Goal: Information Seeking & Learning: Understand process/instructions

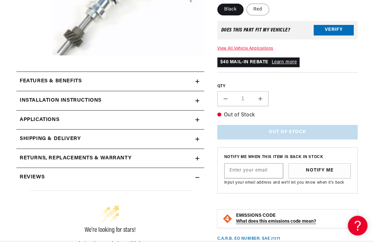
scroll to position [198, 0]
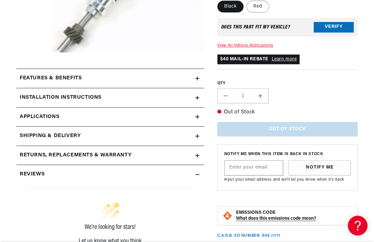
click at [130, 115] on link "Applications" at bounding box center [110, 117] width 188 height 19
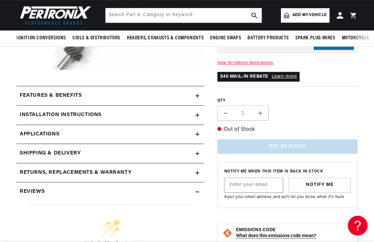
scroll to position [180, 0]
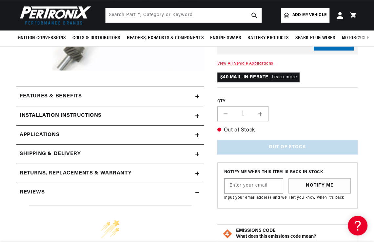
click at [162, 134] on link "Applications" at bounding box center [110, 135] width 188 height 19
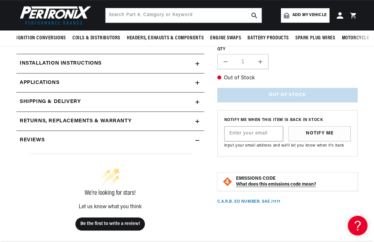
scroll to position [218, 0]
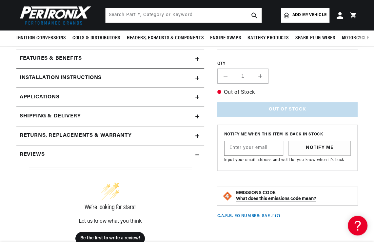
click at [134, 82] on summary "Installation instructions" at bounding box center [110, 78] width 188 height 19
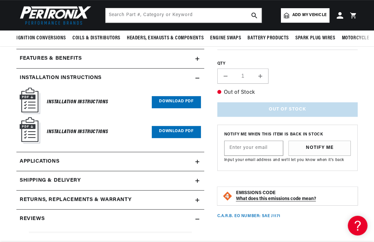
click at [162, 97] on link "Download PDF" at bounding box center [176, 102] width 49 height 12
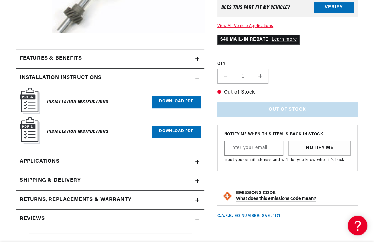
scroll to position [0, 0]
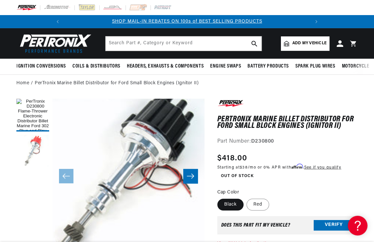
click at [29, 148] on button "Load image 2 in gallery view" at bounding box center [32, 151] width 33 height 33
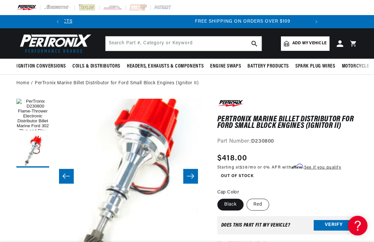
scroll to position [0, 245]
click at [261, 207] on label "Red" at bounding box center [258, 205] width 23 height 12
click at [247, 198] on input "Red" at bounding box center [247, 198] width 0 height 0
radio input "true"
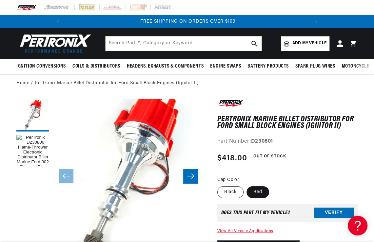
click at [230, 191] on label "Black" at bounding box center [231, 192] width 26 height 12
click at [220, 185] on input "Black" at bounding box center [219, 185] width 0 height 0
radio input "true"
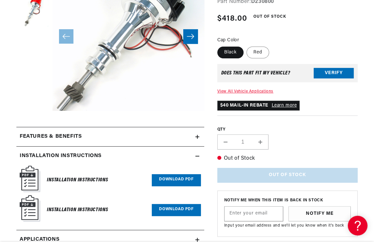
scroll to position [140, 0]
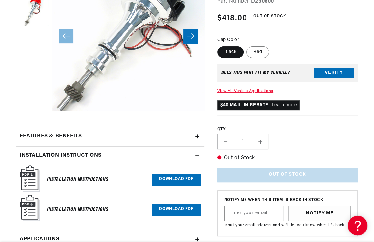
click at [243, 91] on link "View All Vehicle Applications" at bounding box center [246, 91] width 56 height 4
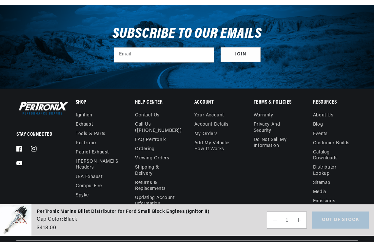
scroll to position [0, 245]
